Goal: Task Accomplishment & Management: Complete application form

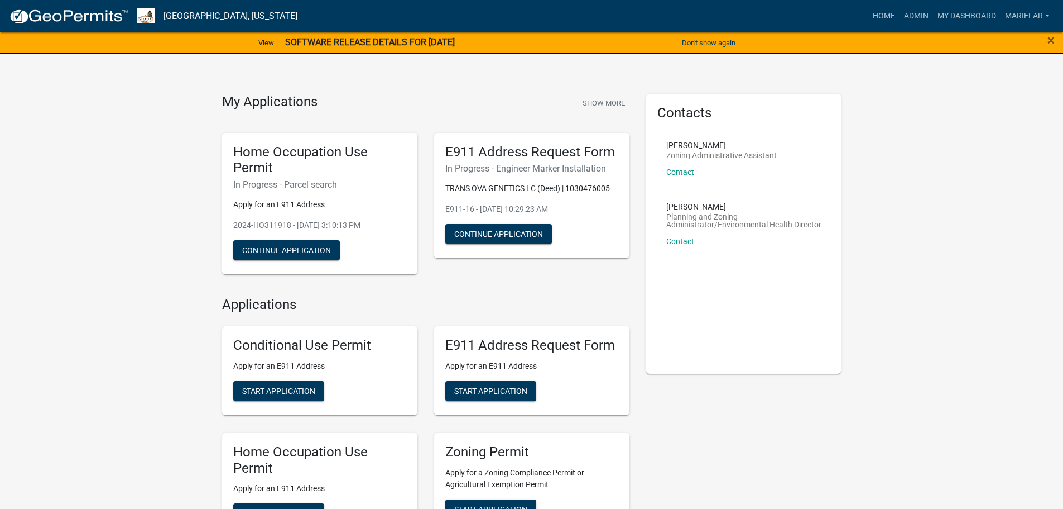
scroll to position [181, 0]
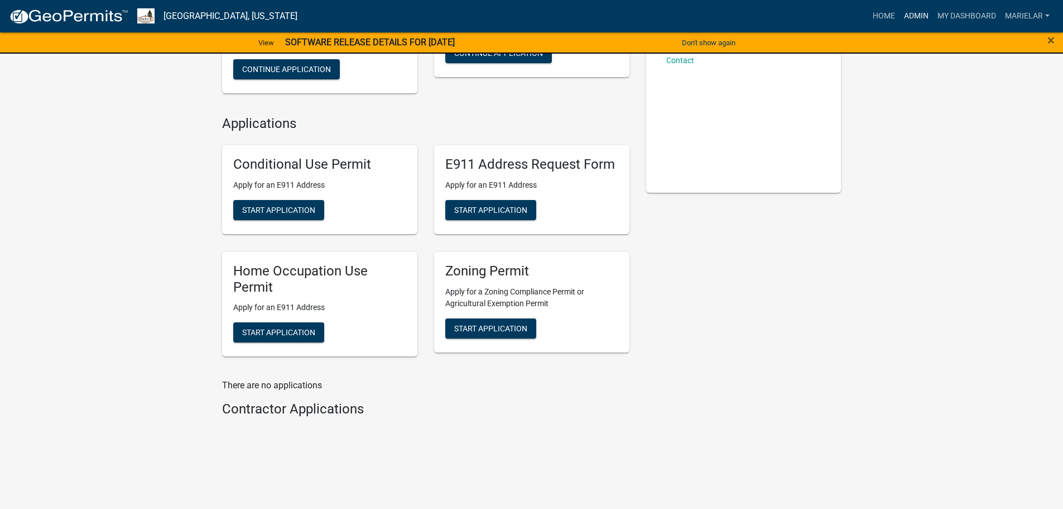
click at [924, 17] on link "Admin" at bounding box center [916, 16] width 33 height 21
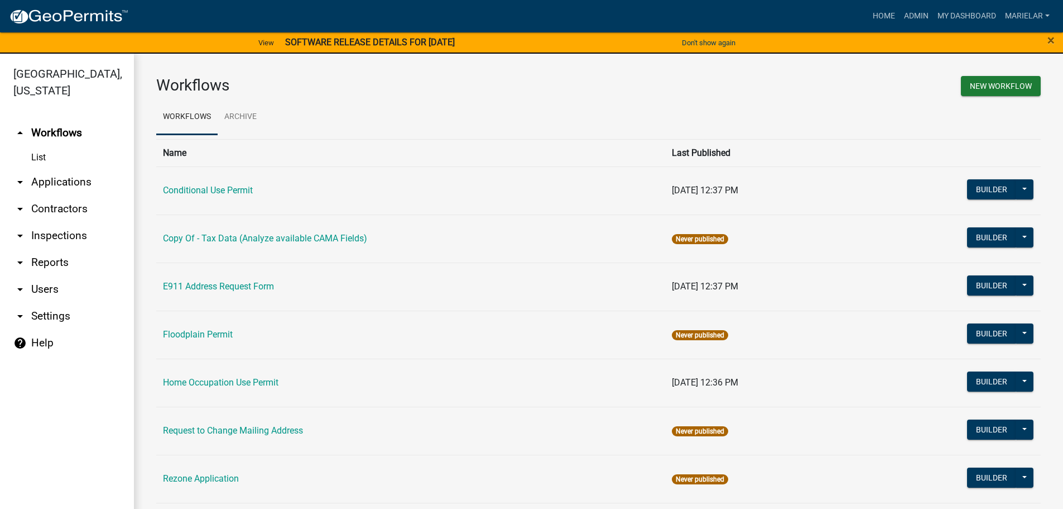
click at [20, 175] on icon "arrow_drop_down" at bounding box center [19, 181] width 13 height 13
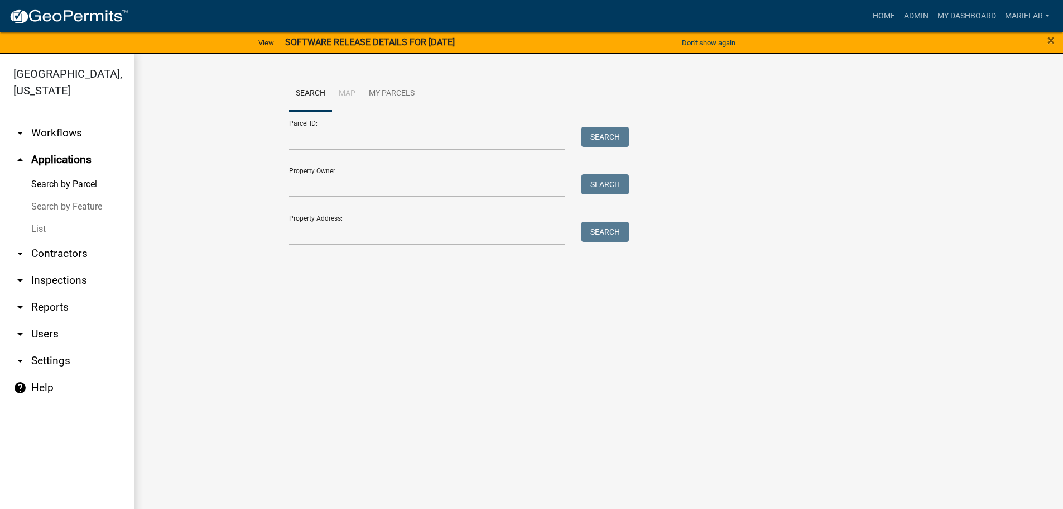
click at [41, 218] on link "List" at bounding box center [67, 229] width 134 height 22
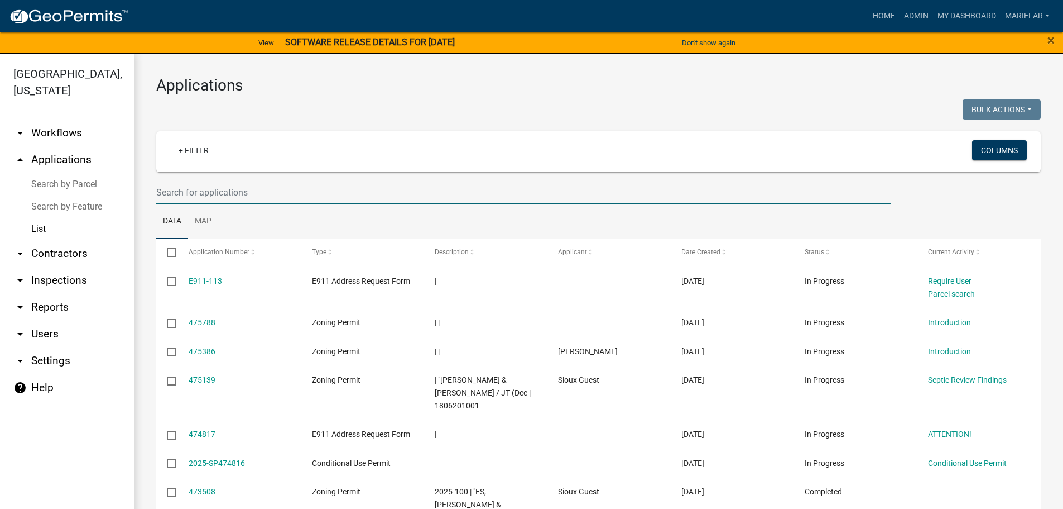
click at [236, 196] on input "text" at bounding box center [523, 192] width 735 height 23
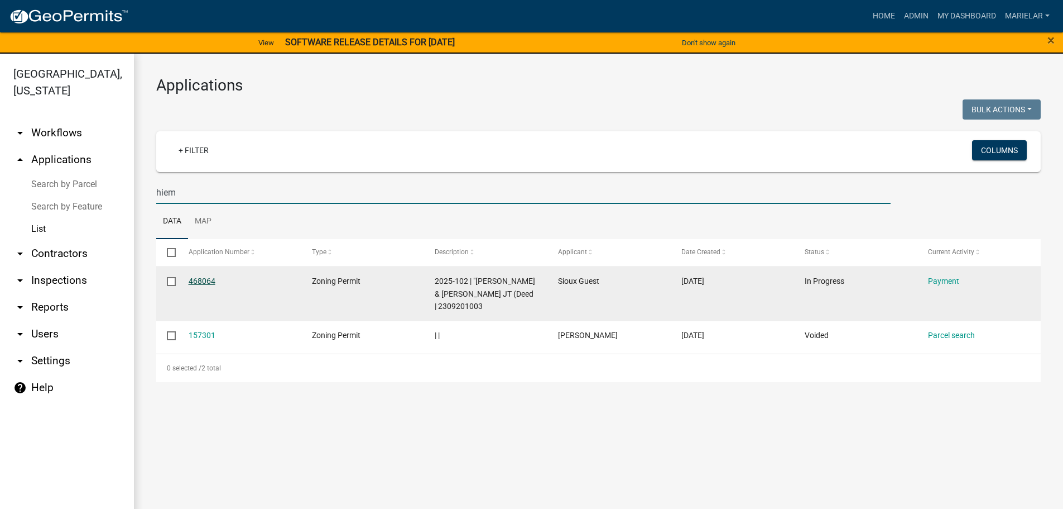
type input "hiem"
click at [213, 277] on link "468064" at bounding box center [202, 280] width 27 height 9
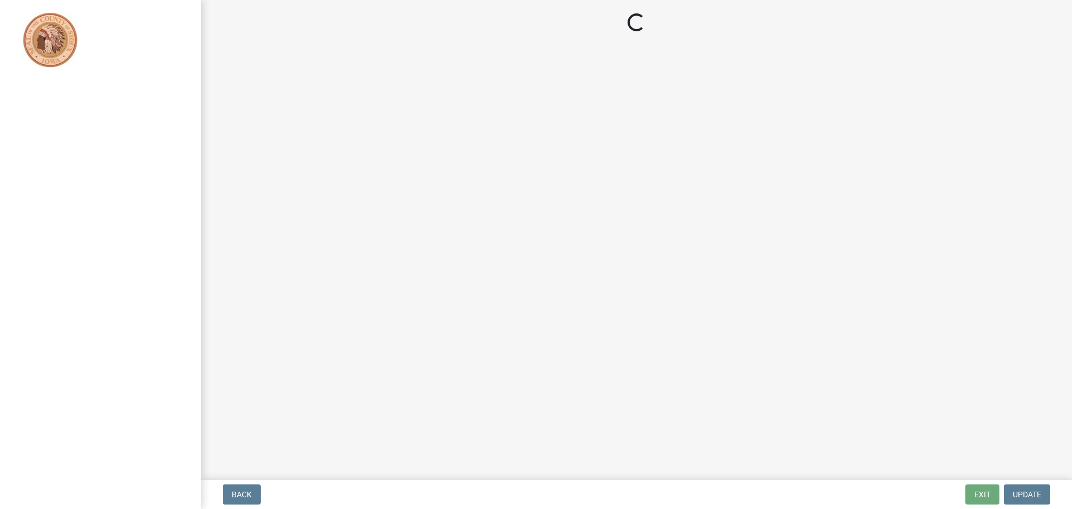
select select "1: 0"
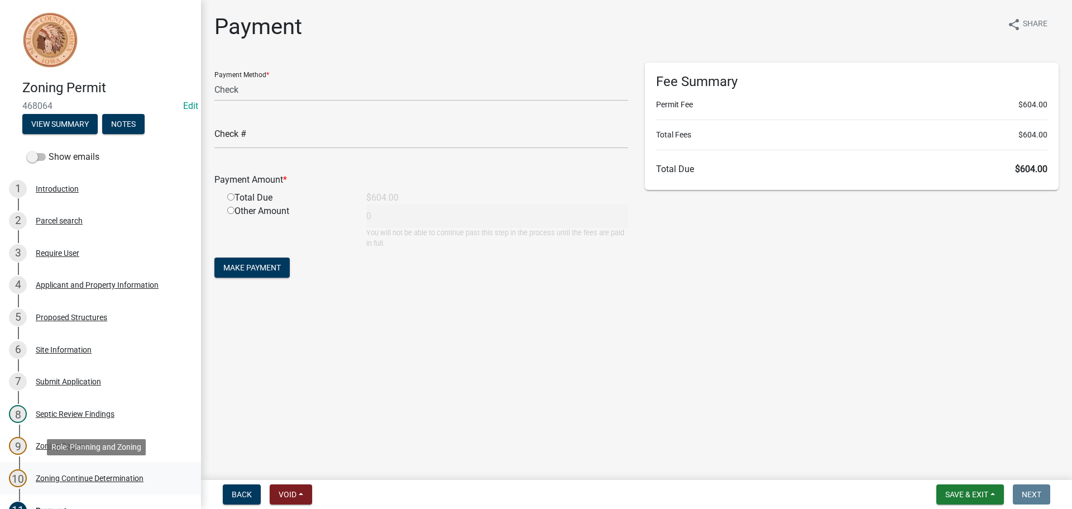
click at [109, 476] on div "Zoning Continue Determination" at bounding box center [90, 478] width 108 height 8
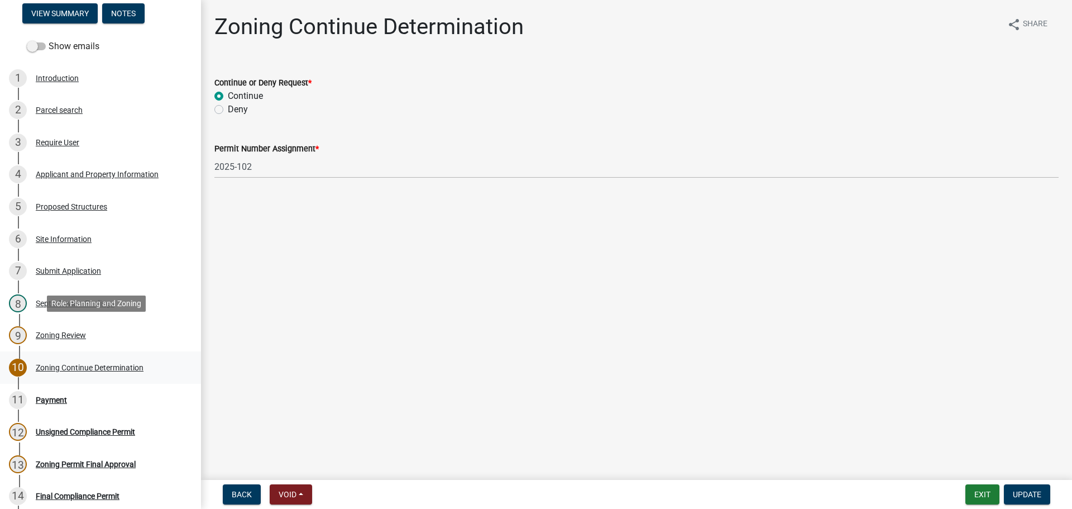
scroll to position [112, 0]
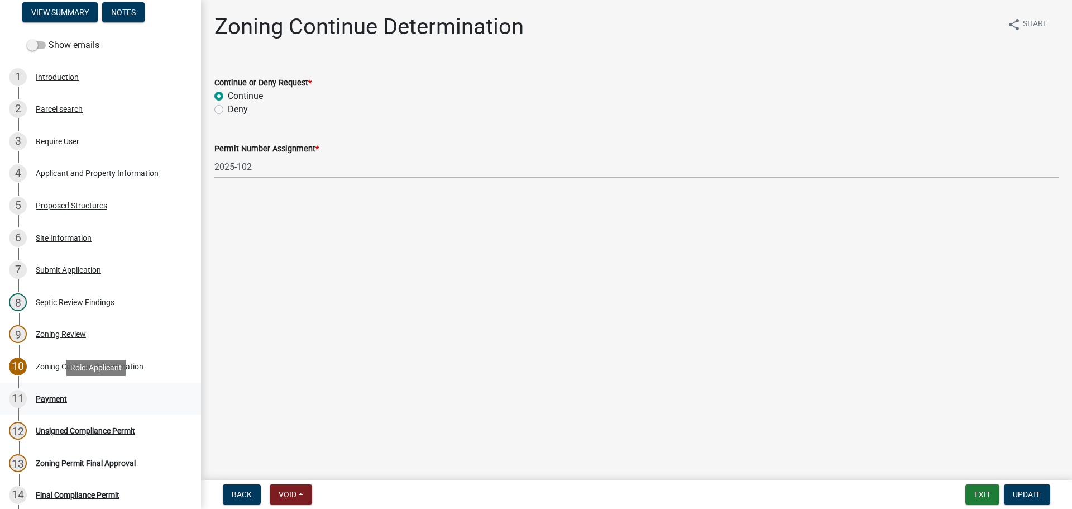
click at [80, 400] on div "11 Payment" at bounding box center [96, 399] width 174 height 18
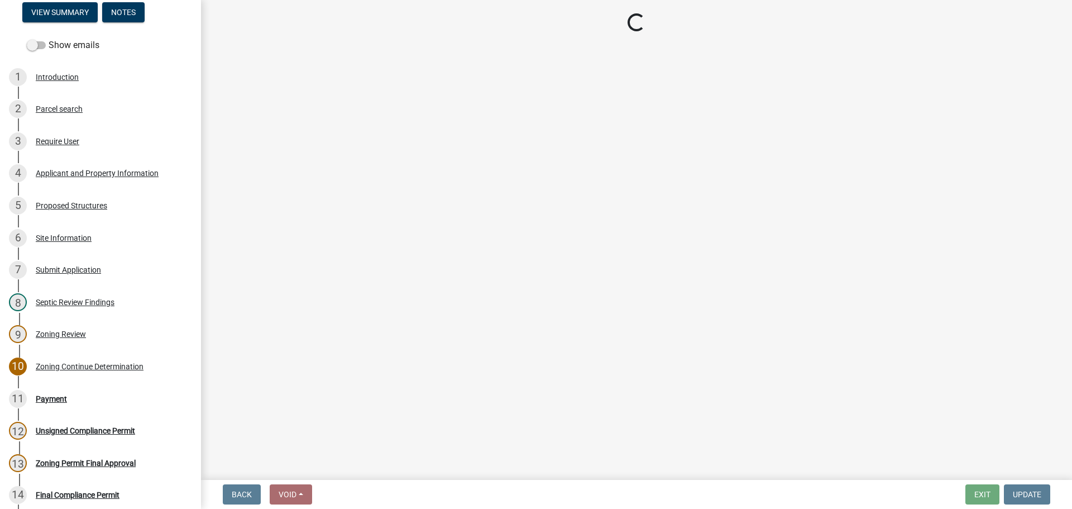
select select "1: 0"
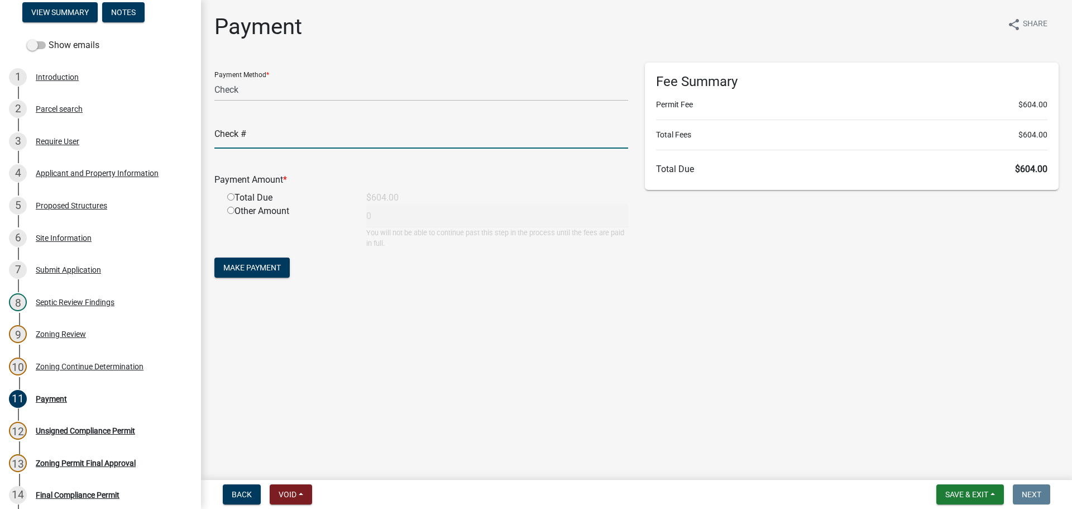
click at [298, 141] on input "text" at bounding box center [421, 137] width 414 height 23
type input "1295"
click at [233, 199] on input "radio" at bounding box center [230, 196] width 7 height 7
radio input "true"
type input "604"
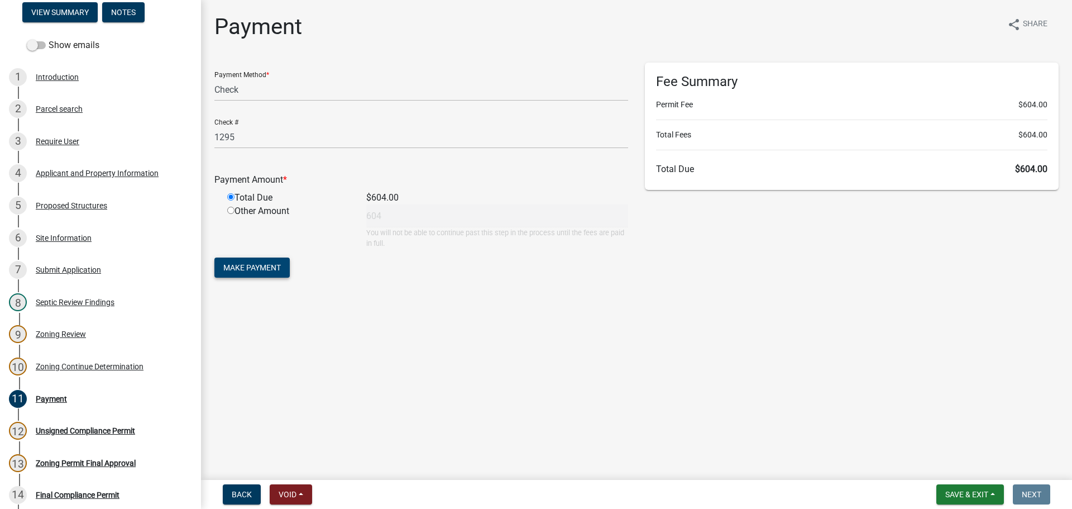
click at [252, 265] on span "Make Payment" at bounding box center [251, 267] width 57 height 9
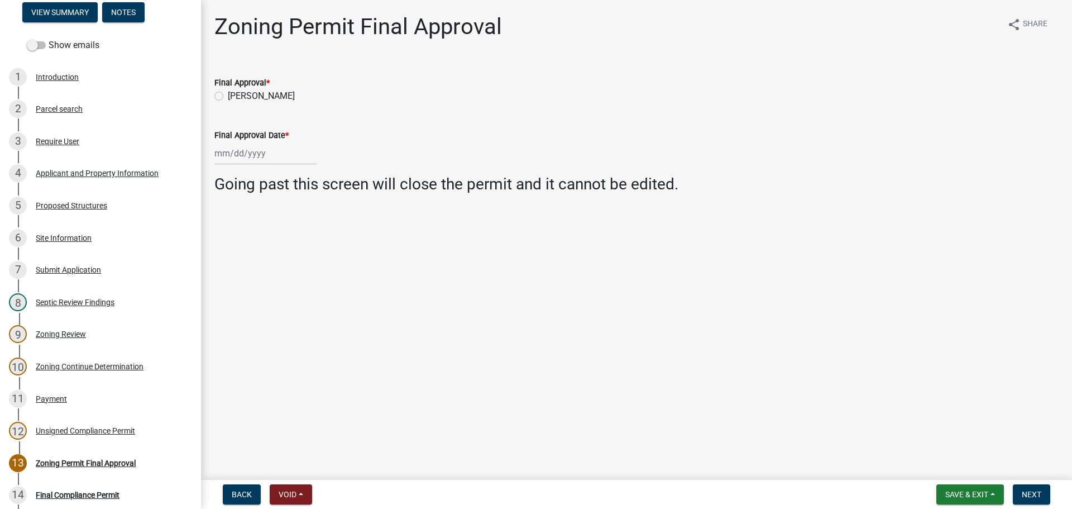
click at [228, 100] on label "[PERSON_NAME]" at bounding box center [261, 95] width 67 height 13
click at [228, 97] on input "[PERSON_NAME]" at bounding box center [231, 92] width 7 height 7
radio input "true"
click at [250, 157] on div at bounding box center [265, 153] width 102 height 23
select select "9"
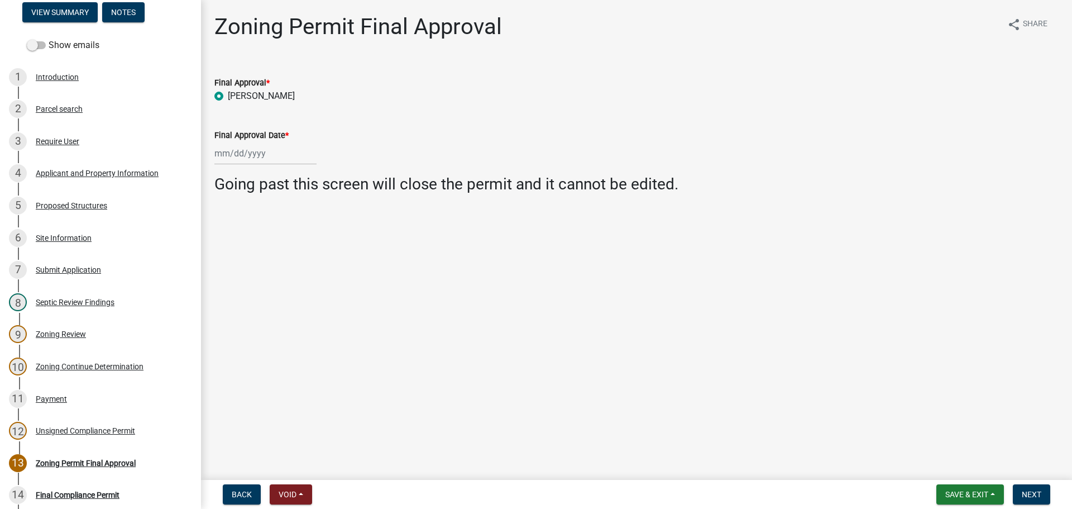
select select "2025"
click at [243, 228] on div "9" at bounding box center [243, 231] width 18 height 18
type input "[DATE]"
click at [1030, 495] on span "Next" at bounding box center [1032, 494] width 20 height 9
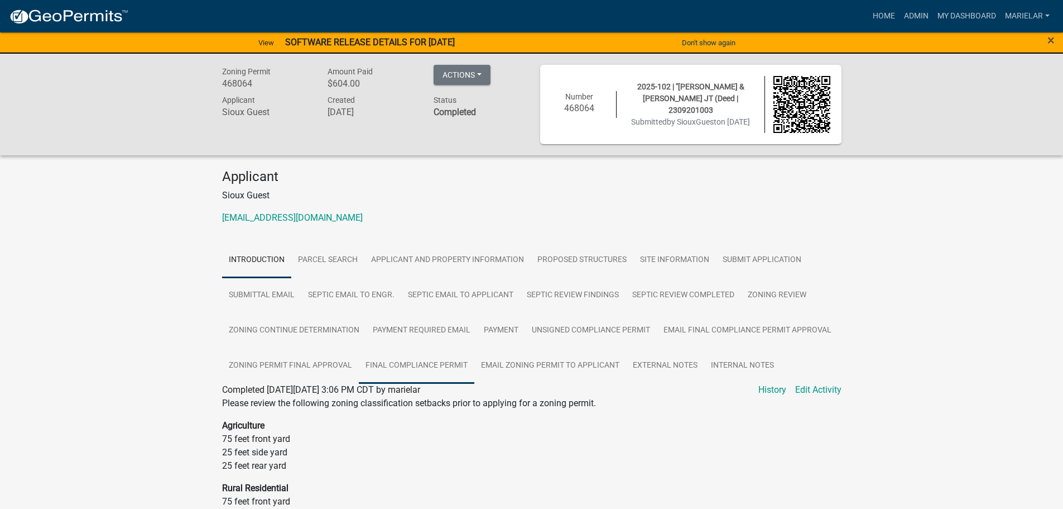
click at [450, 361] on link "Final Compliance Permit" at bounding box center [417, 366] width 116 height 36
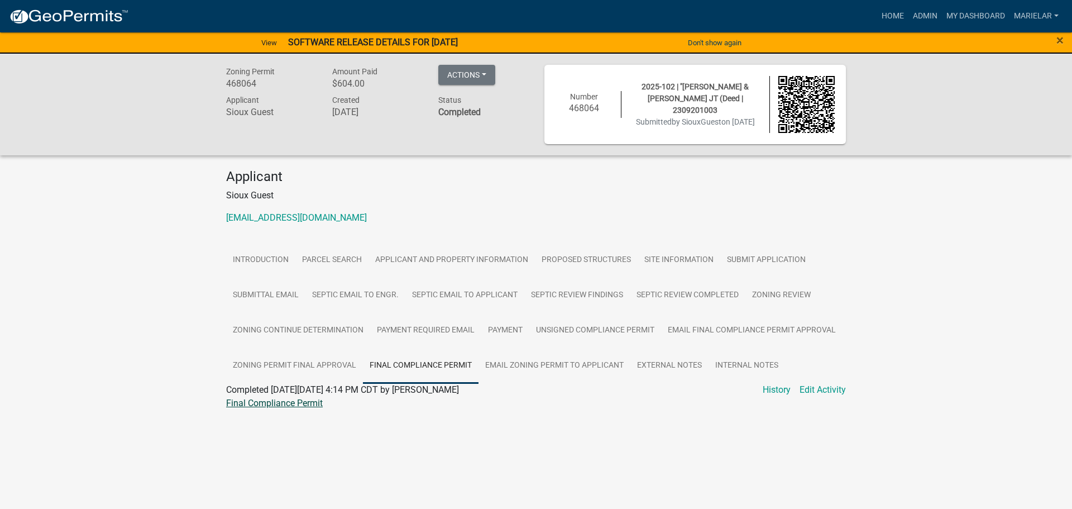
click at [304, 402] on link "Final Compliance Permit" at bounding box center [274, 402] width 97 height 11
